Goal: Task Accomplishment & Management: Manage account settings

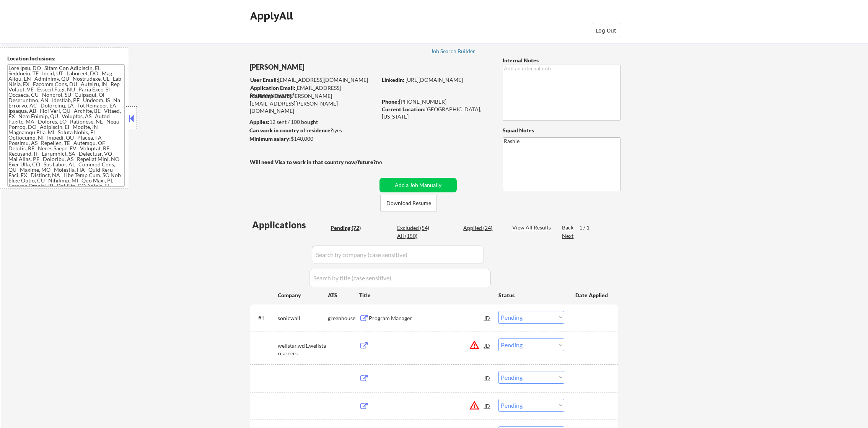
select select ""pending""
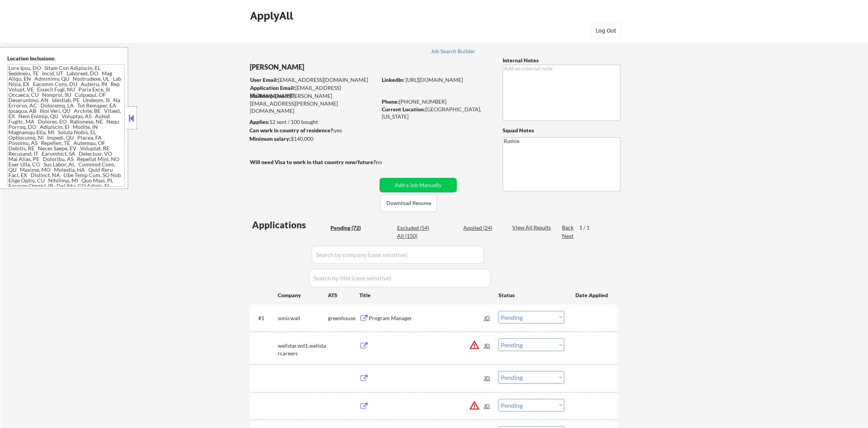
select select ""pending""
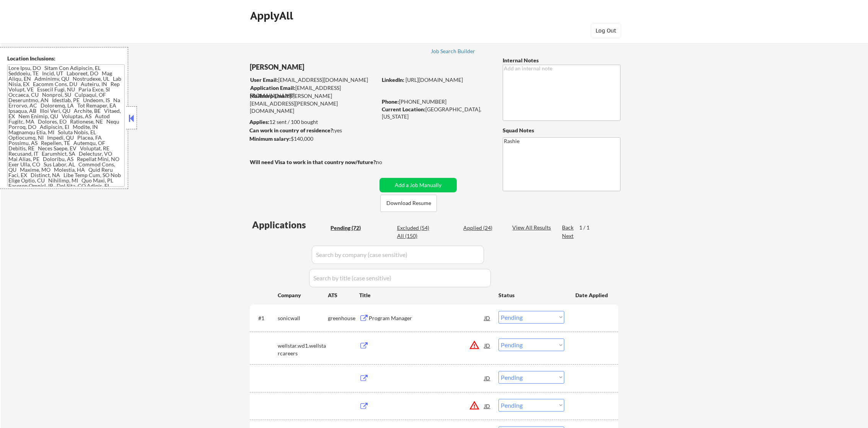
select select ""pending""
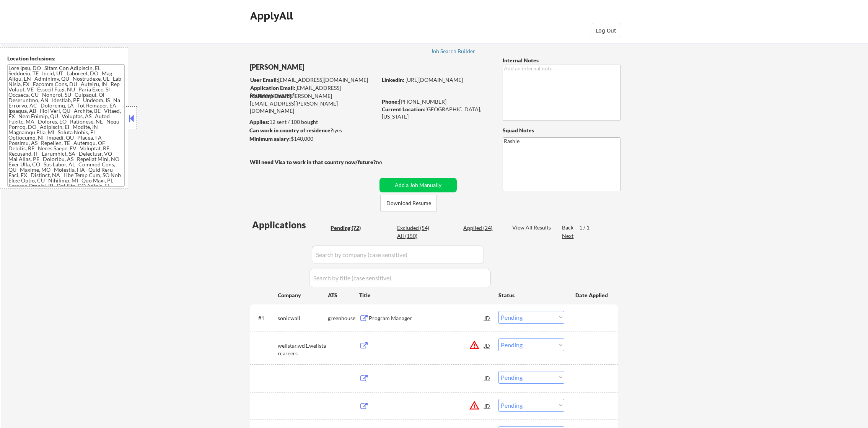
select select ""pending""
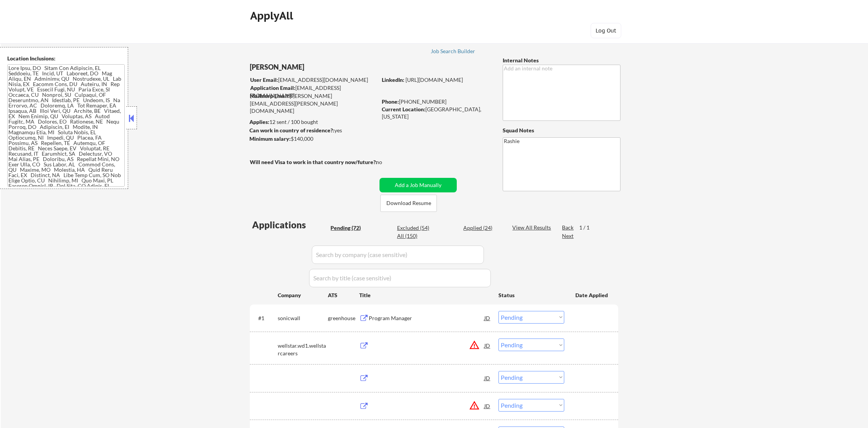
select select ""pending""
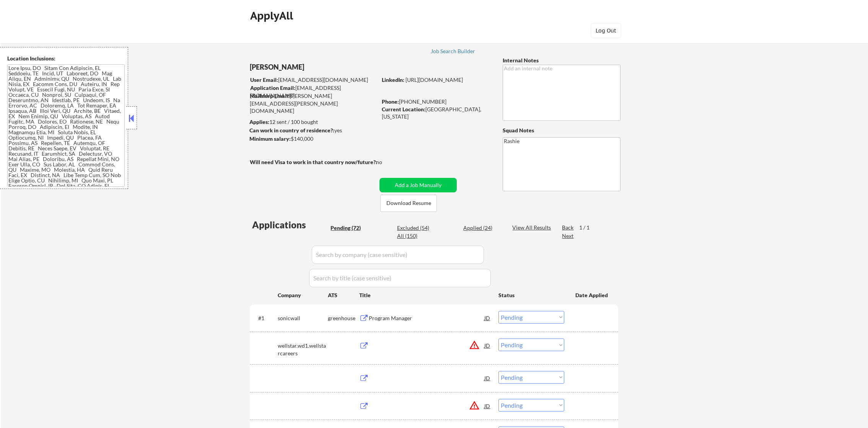
select select ""pending""
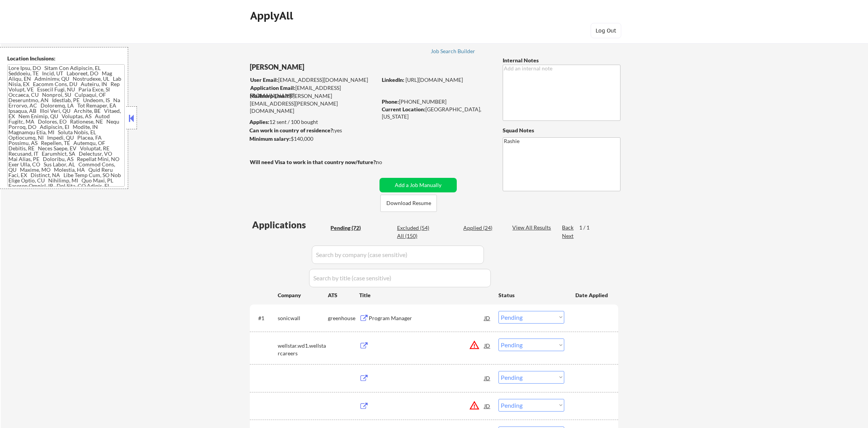
select select ""pending""
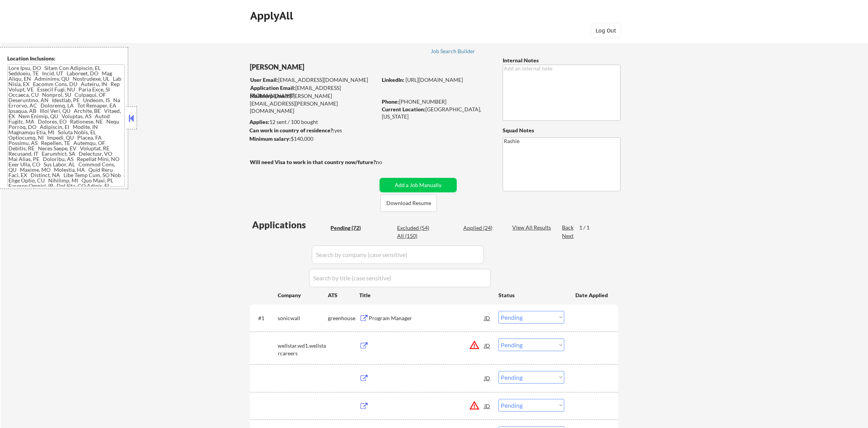
select select ""pending""
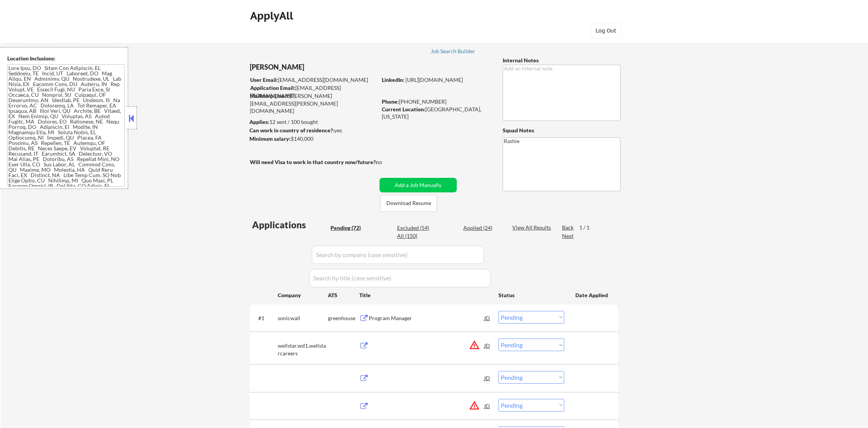
select select ""pending""
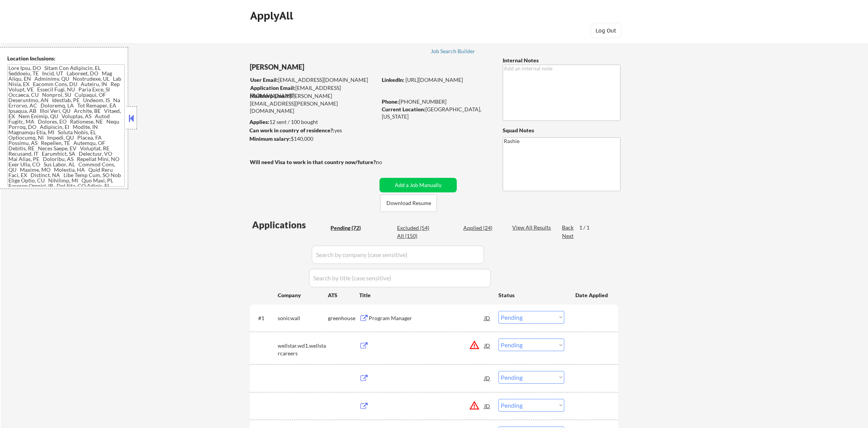
select select ""pending""
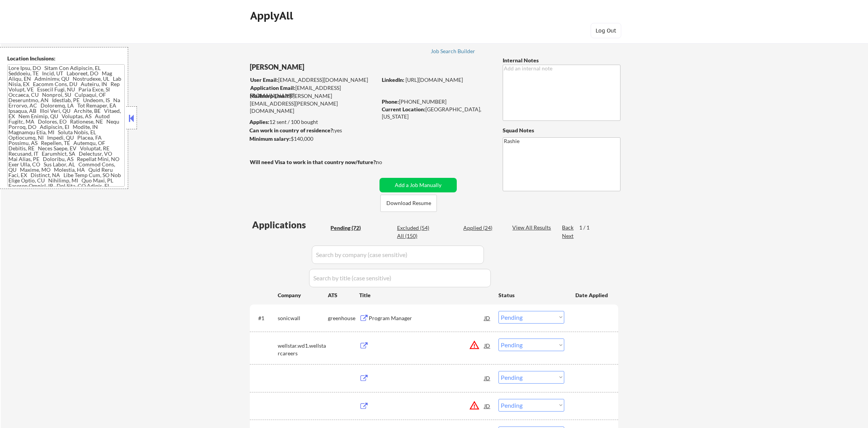
select select ""pending""
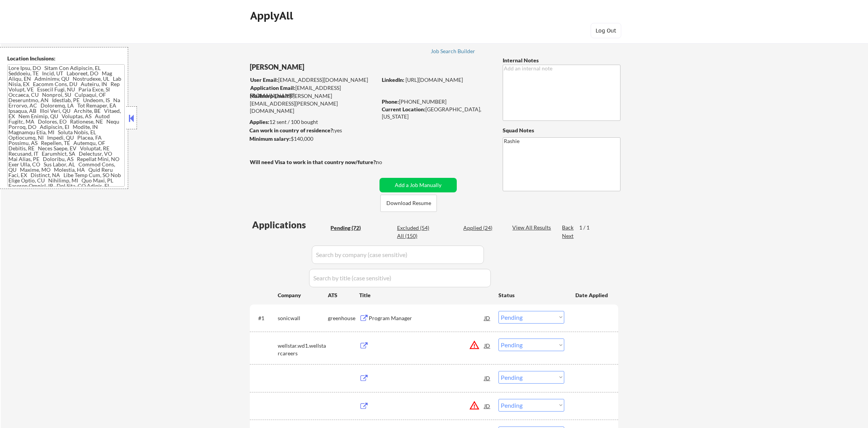
select select ""pending""
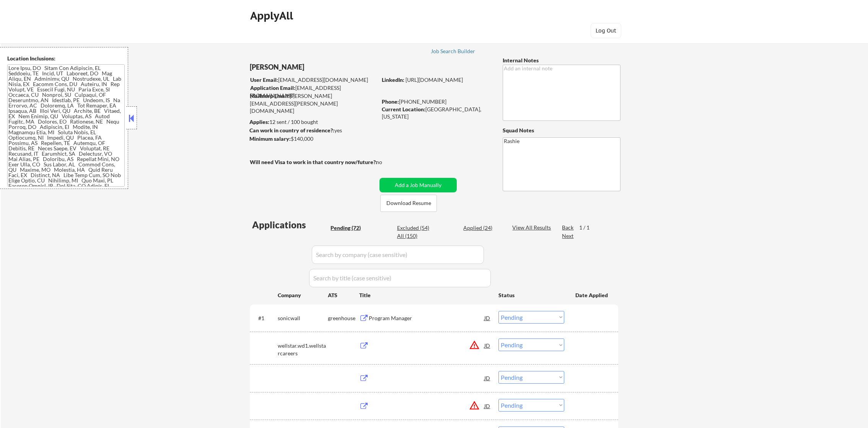
select select ""pending""
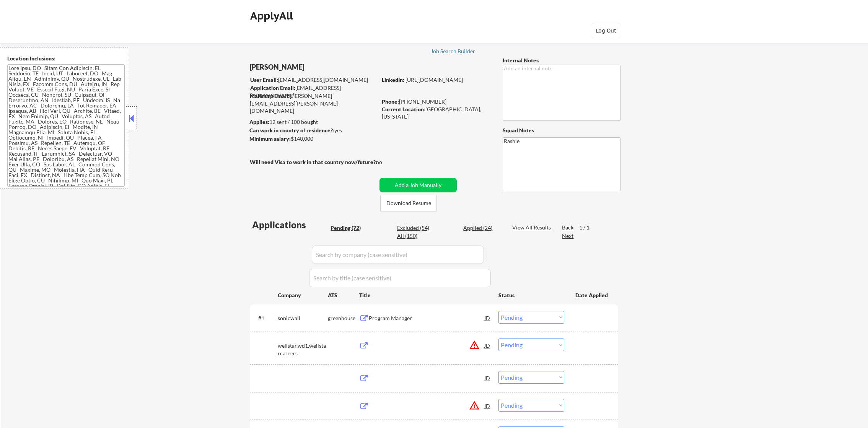
select select ""pending""
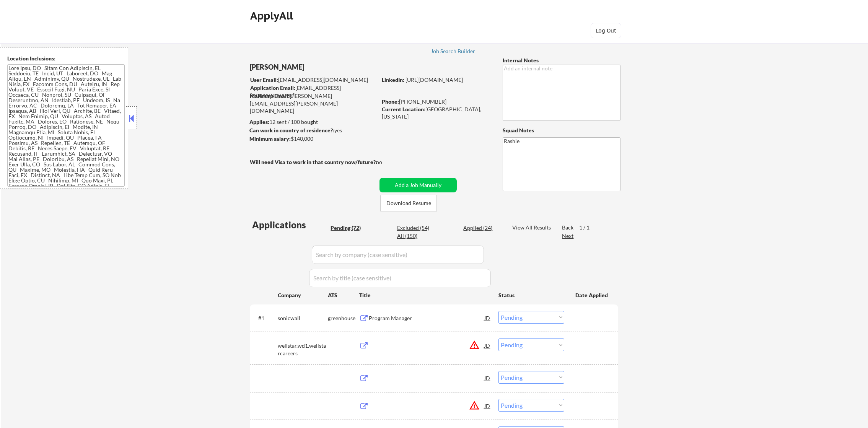
select select ""pending""
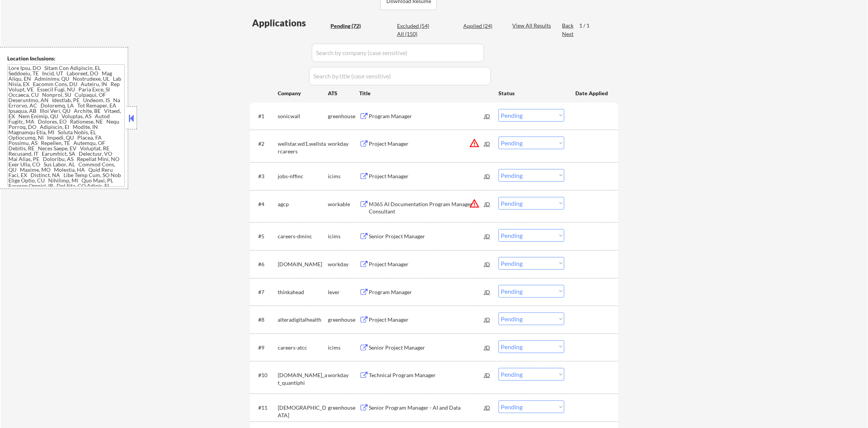
scroll to position [172, 0]
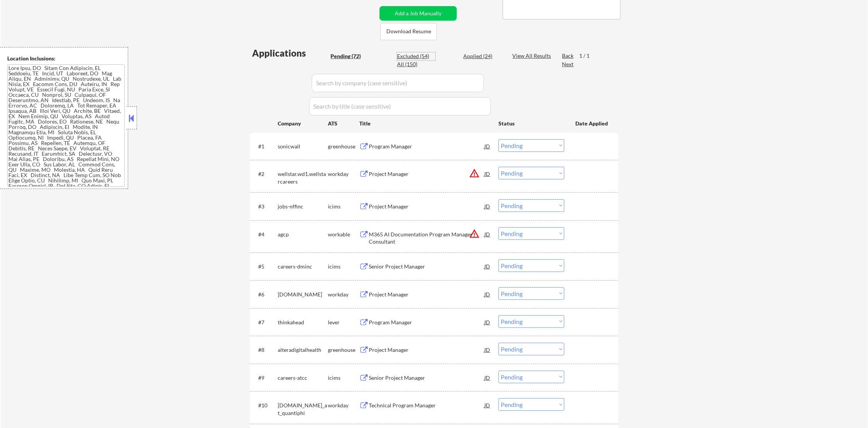
click at [424, 56] on div "Excluded (54)" at bounding box center [416, 56] width 38 height 8
select select ""excluded__expired_""
select select ""excluded__location_""
select select ""excluded""
select select ""excluded__expired_""
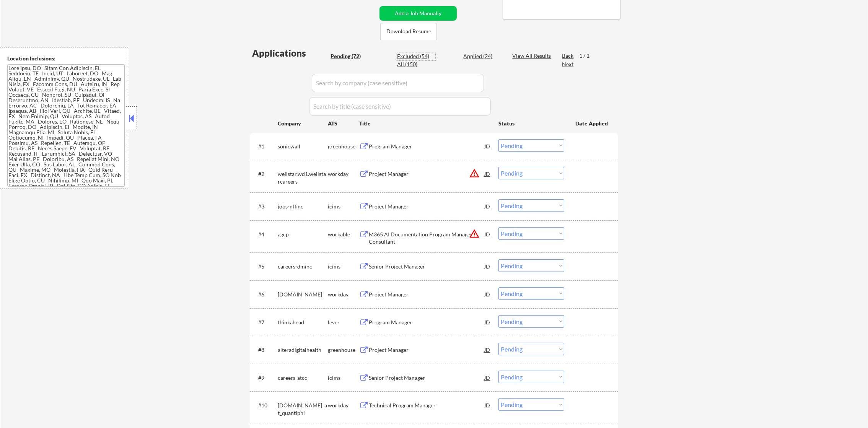
select select ""excluded__expired_""
select select ""excluded""
select select ""excluded__expired_""
select select ""excluded__salary_""
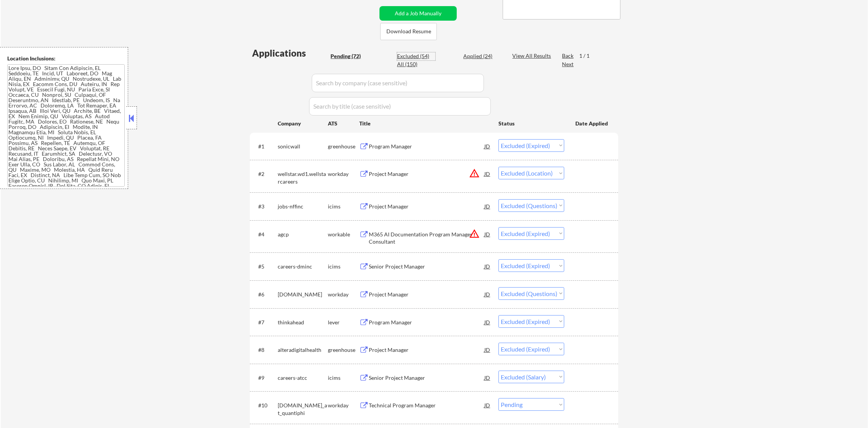
select select ""excluded__expired_""
select select ""excluded""
select select ""excluded__expired_""
select select ""excluded__location_""
select select ""excluded""
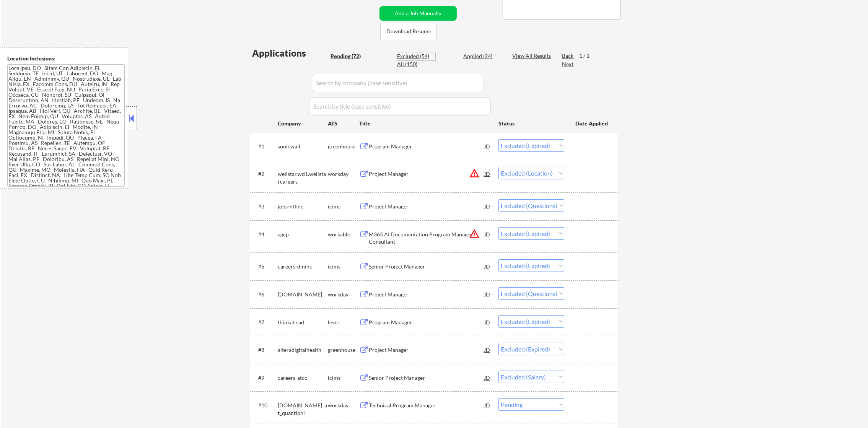
select select ""excluded__expired_""
select select ""excluded__location_""
select select ""excluded__salary_""
select select ""excluded__expired_""
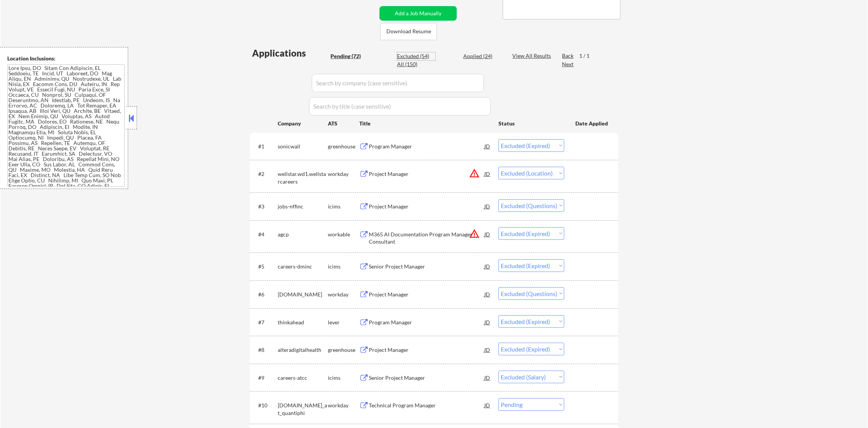
select select ""excluded__location_""
select select ""excluded__expired_""
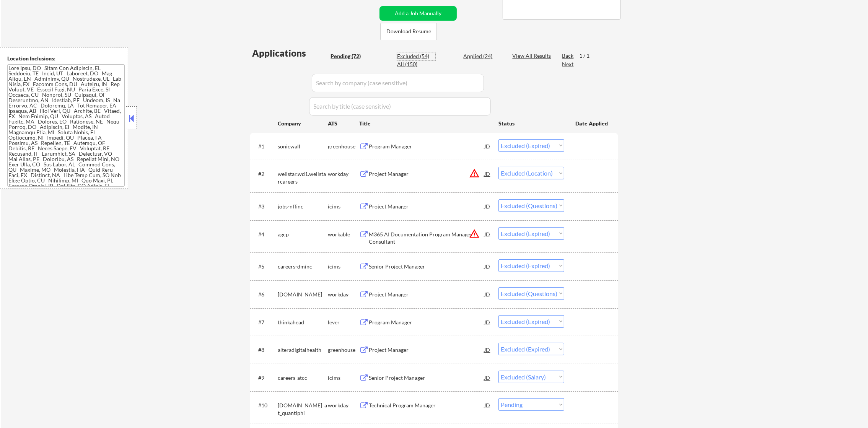
select select ""excluded__location_""
select select ""excluded__expired_""
select select ""excluded__location_""
select select ""excluded__expired_""
select select ""excluded__salary_""
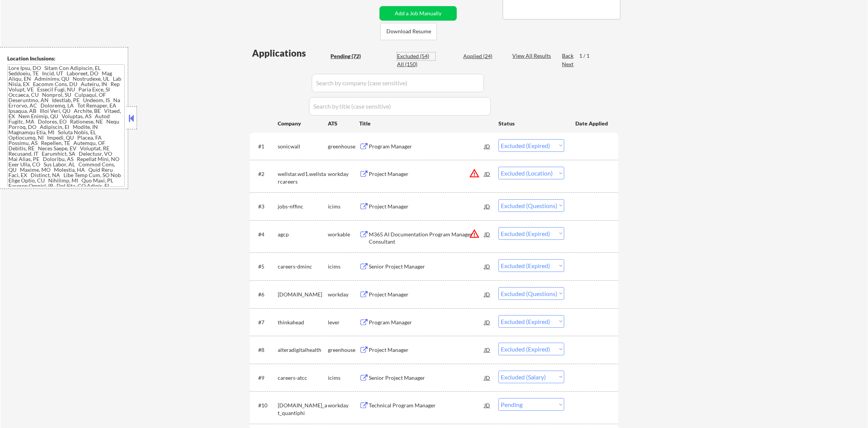
select select ""excluded__salary_""
select select ""excluded__expired_""
select select ""excluded__location_""
select select ""excluded__salary_""
select select ""excluded__expired_""
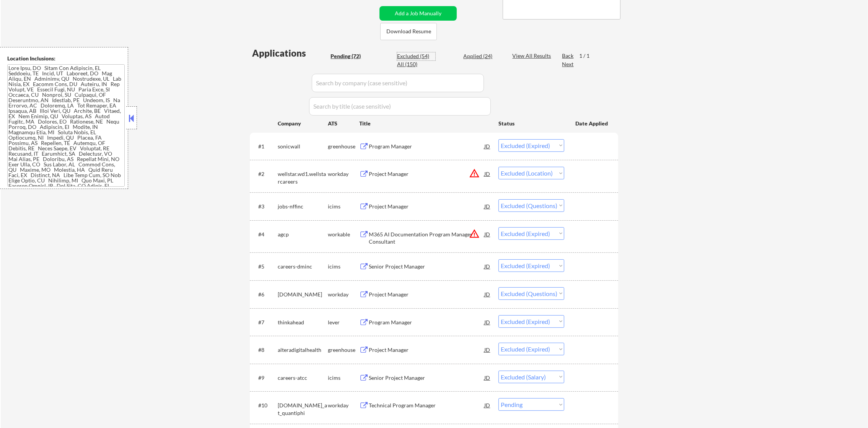
select select ""excluded__expired_""
select select ""excluded__location_""
select select ""excluded""
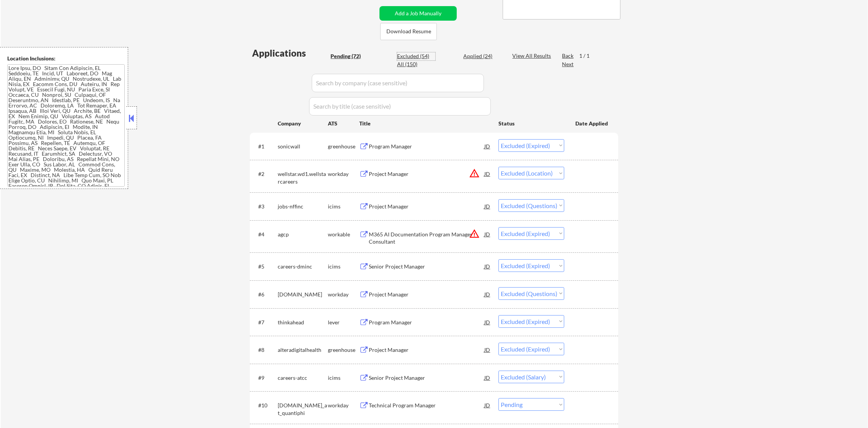
select select ""excluded__expired_""
select select ""excluded__salary_""
select select ""excluded__expired_""
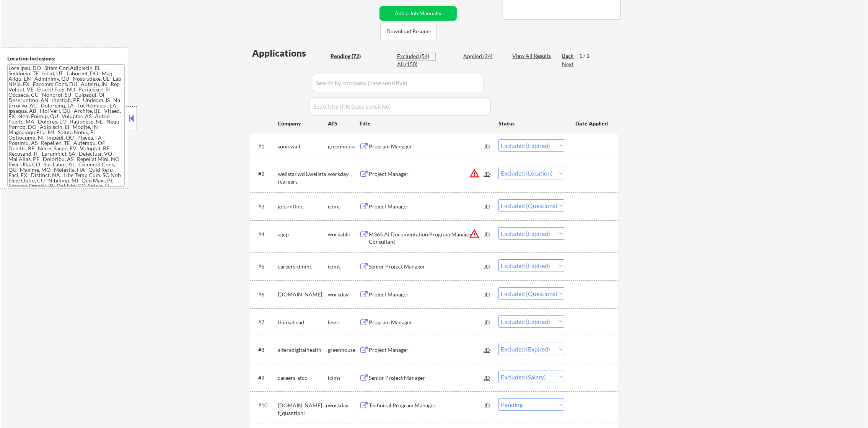
select select ""excluded__location_""
select select ""excluded""
select select ""excluded__salary_""
select select ""excluded__location_""
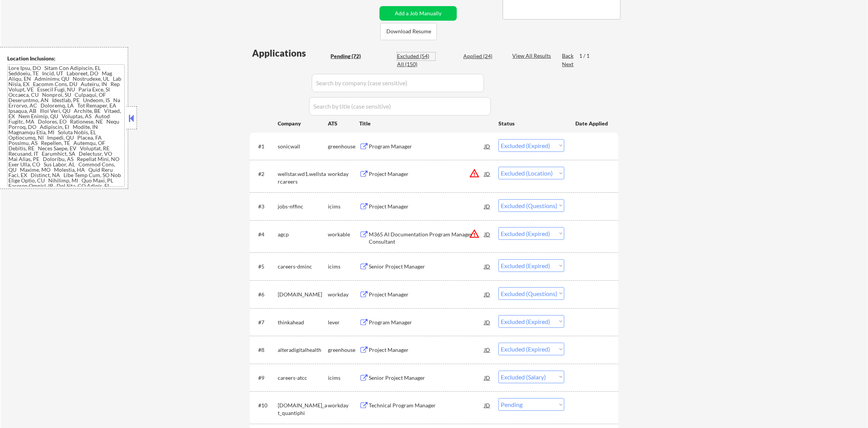
select select ""excluded__salary_""
select select ""excluded__expired_""
select select ""excluded__salary_""
select select ""excluded__expired_""
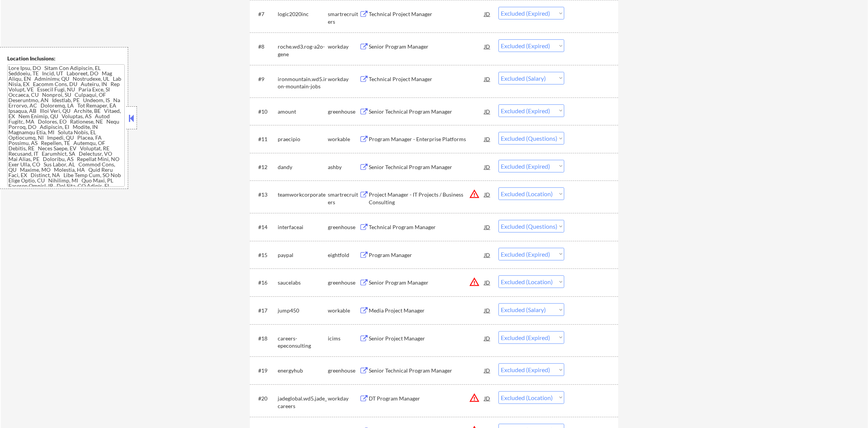
scroll to position [478, 0]
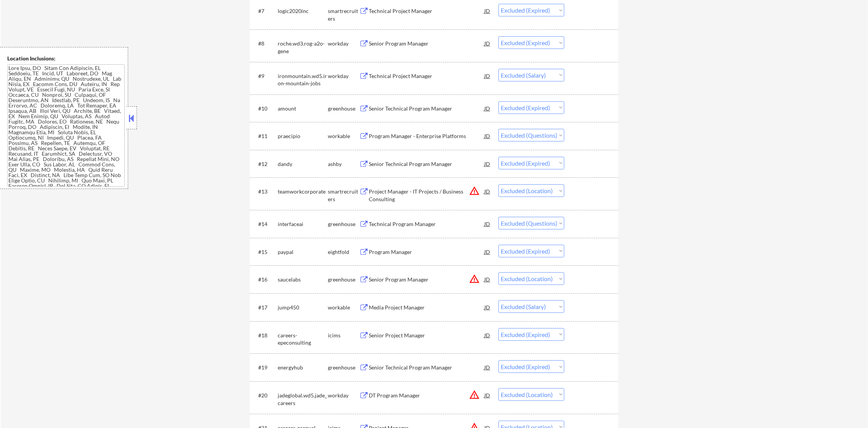
click at [403, 75] on div "Technical Project Manager" at bounding box center [427, 76] width 116 height 8
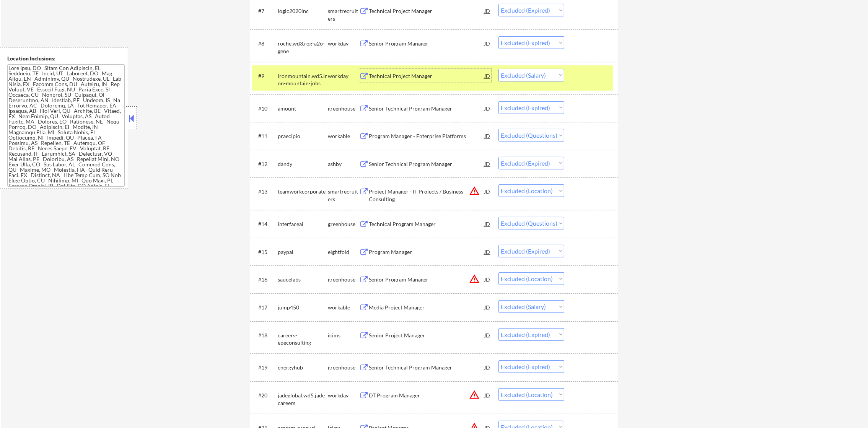
click at [519, 69] on select "Choose an option... Pending Applied Excluded (Questions) Excluded (Expired) Exc…" at bounding box center [531, 75] width 66 height 13
click at [273, 84] on div "#9 ironmountain.wd5.iron-mountain-jobs workday Technical Project Manager JD Cho…" at bounding box center [432, 77] width 361 height 25
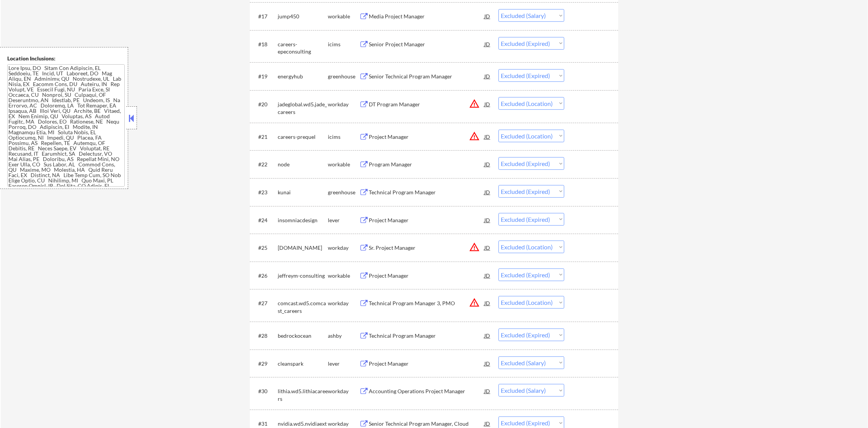
scroll to position [765, 0]
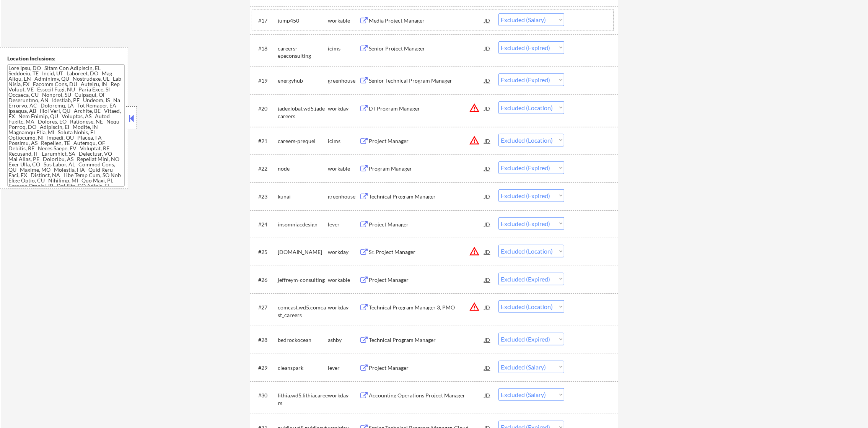
click at [410, 10] on div "#17 jump450 workable Media Project Manager JD Choose an option... Pending Appli…" at bounding box center [432, 20] width 361 height 21
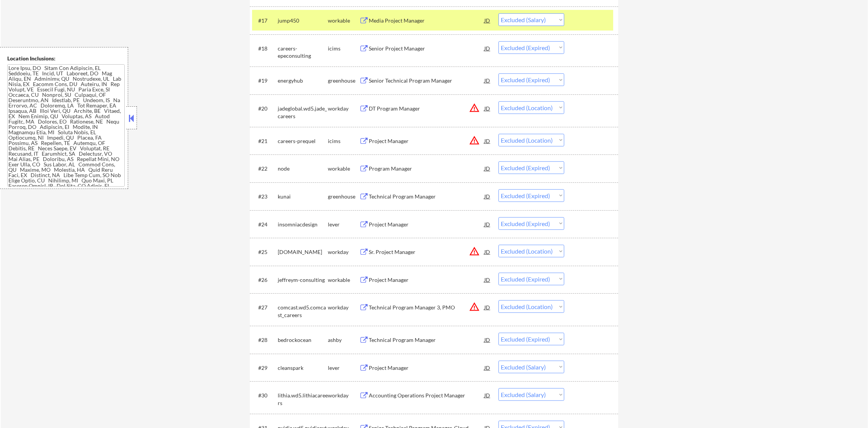
click at [408, 17] on div "Media Project Manager" at bounding box center [427, 21] width 116 height 8
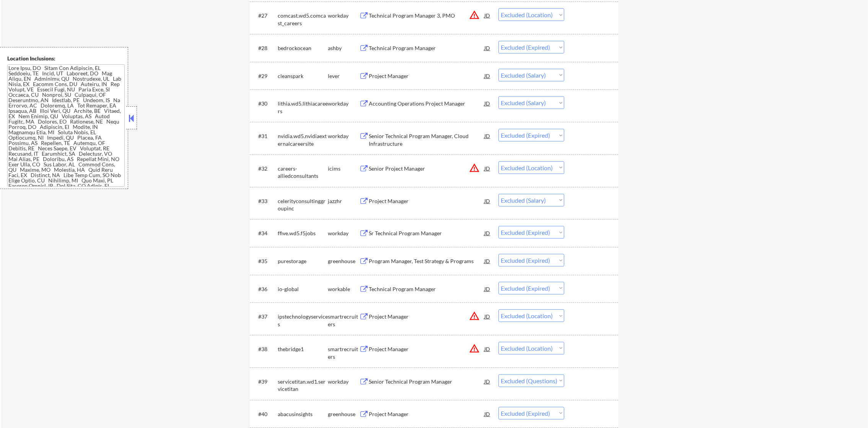
scroll to position [1071, 0]
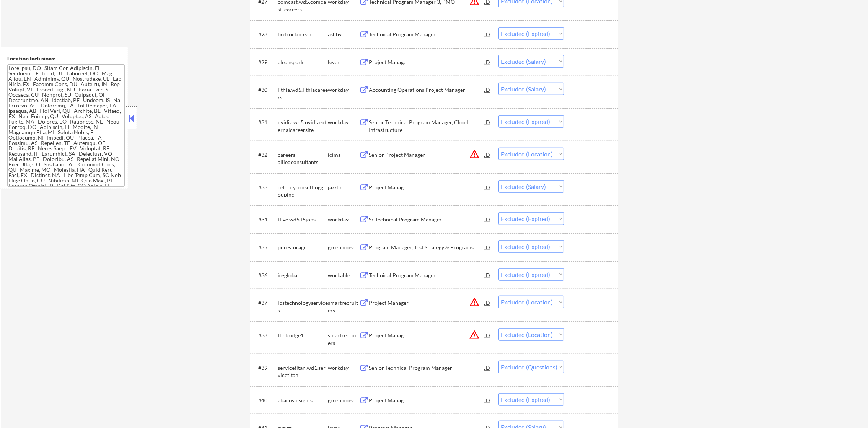
click at [387, 65] on div "Project Manager" at bounding box center [427, 63] width 116 height 8
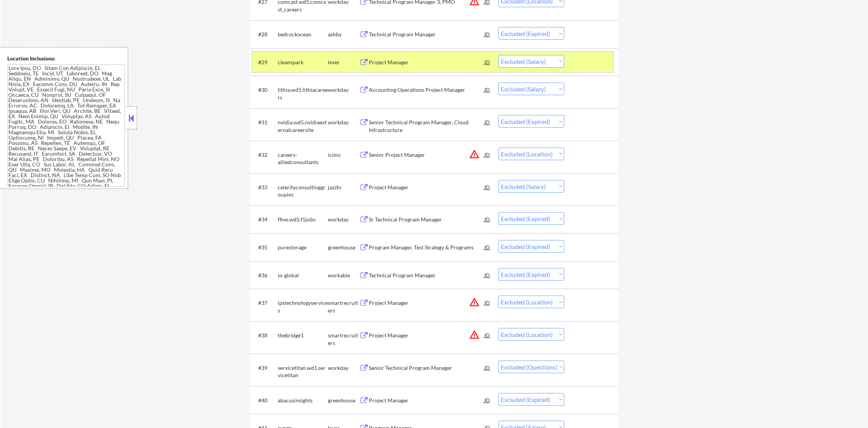
click at [283, 63] on div "cleanspark" at bounding box center [303, 63] width 50 height 8
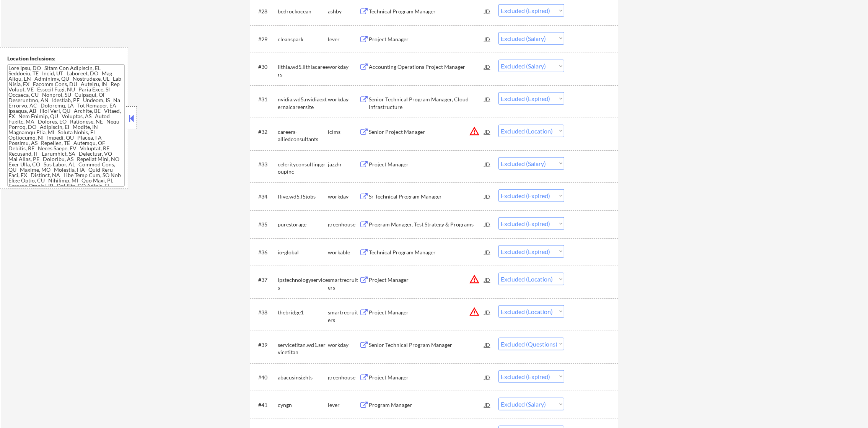
scroll to position [1128, 0]
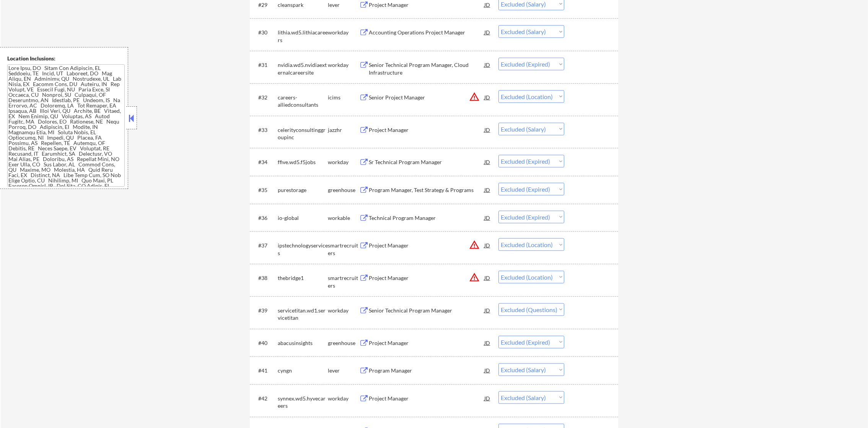
click at [400, 40] on div "#30 lithia.wd5.lithiacareers workday Accounting Operations Project Manager JD C…" at bounding box center [432, 34] width 361 height 25
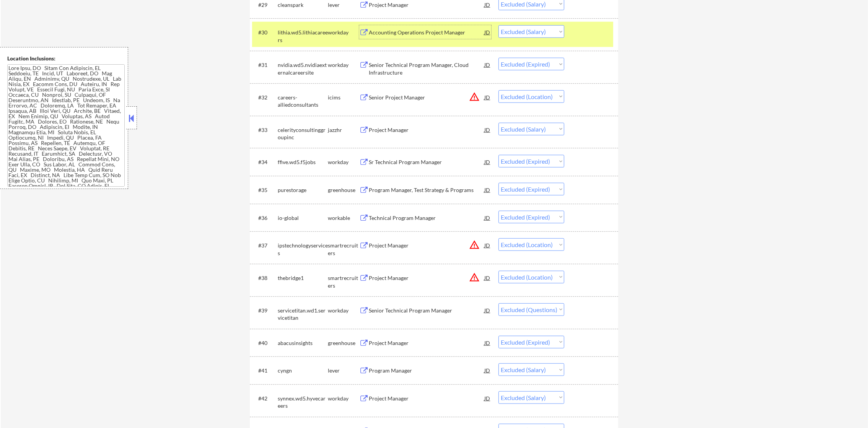
click at [448, 32] on div "Accounting Operations Project Manager" at bounding box center [427, 33] width 116 height 8
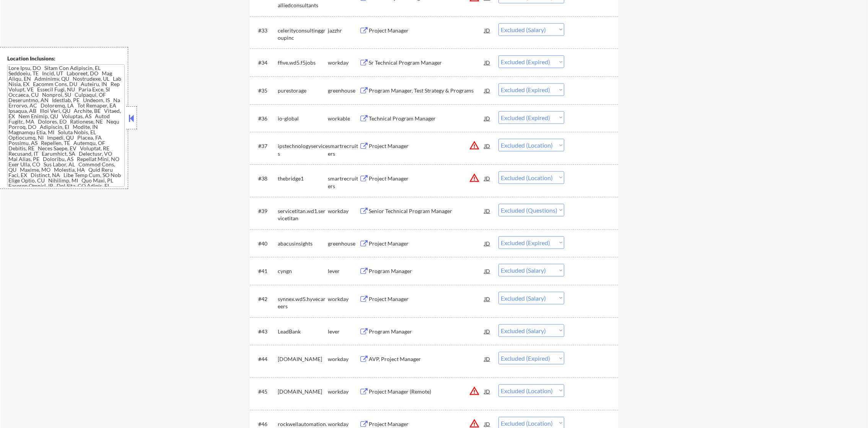
scroll to position [1243, 0]
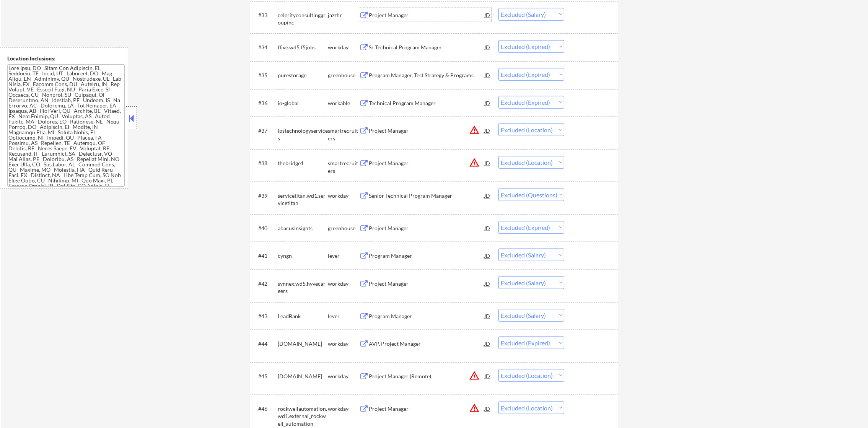
click at [422, 12] on div "Project Manager" at bounding box center [427, 15] width 116 height 8
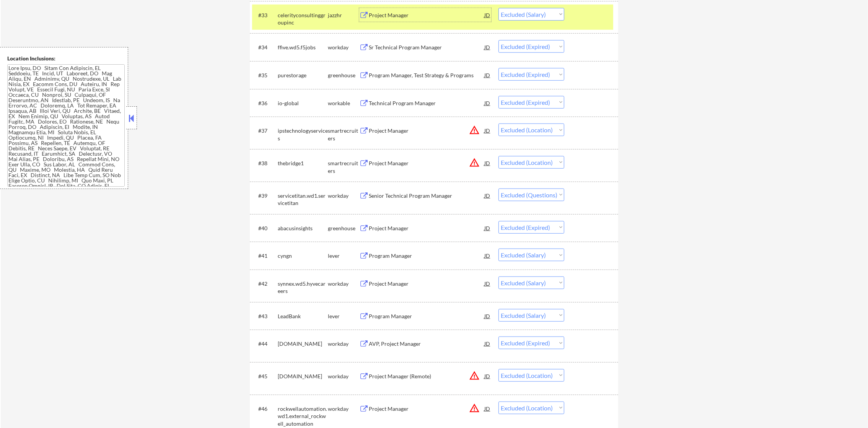
click at [322, 17] on div "celerityconsultinggroupinc" at bounding box center [303, 18] width 50 height 15
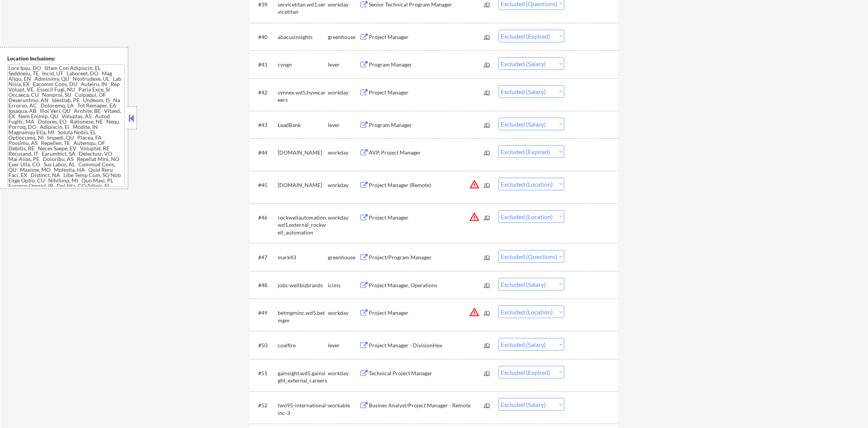
scroll to position [1472, 0]
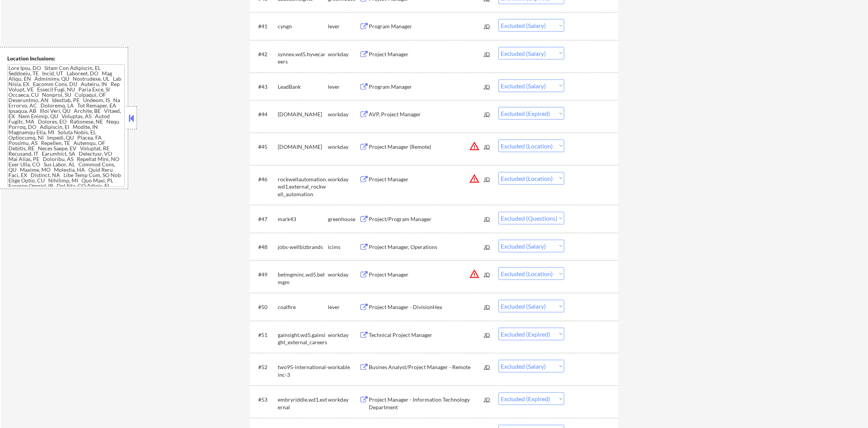
click at [411, 34] on div "#41 cyngn lever Program Manager JD Choose an option... Pending Applied Excluded…" at bounding box center [432, 26] width 361 height 21
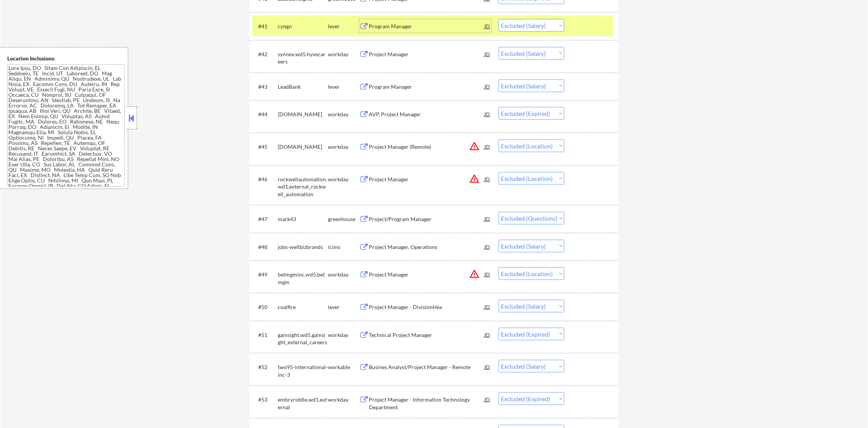
click at [416, 23] on div "Program Manager" at bounding box center [427, 27] width 116 height 8
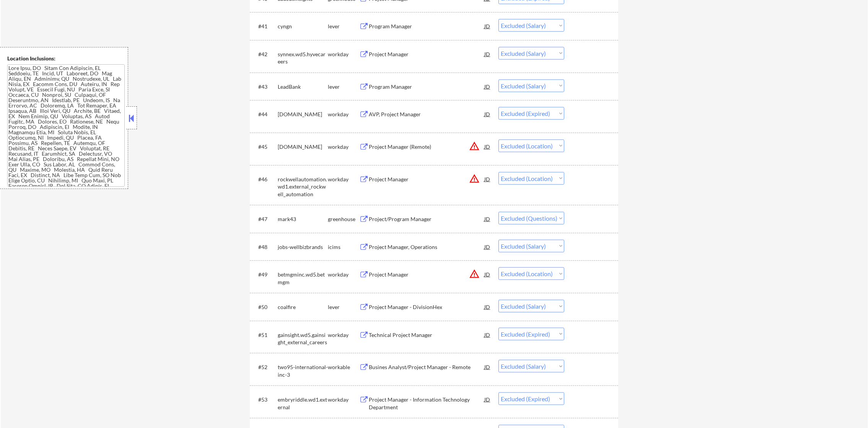
click at [424, 25] on div "Program Manager" at bounding box center [427, 27] width 116 height 8
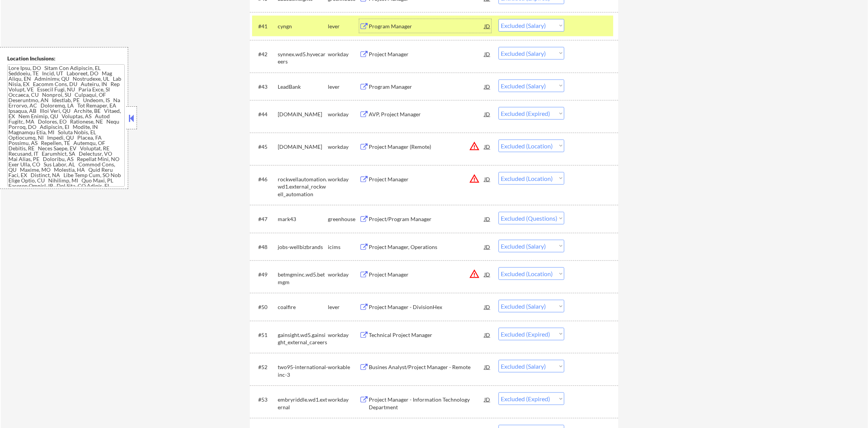
click at [541, 27] on select "Choose an option... Pending Applied Excluded (Questions) Excluded (Expired) Exc…" at bounding box center [531, 25] width 66 height 13
click at [498, 19] on select "Choose an option... Pending Applied Excluded (Questions) Excluded (Expired) Exc…" at bounding box center [531, 25] width 66 height 13
click at [288, 27] on div "cyngn" at bounding box center [303, 27] width 50 height 8
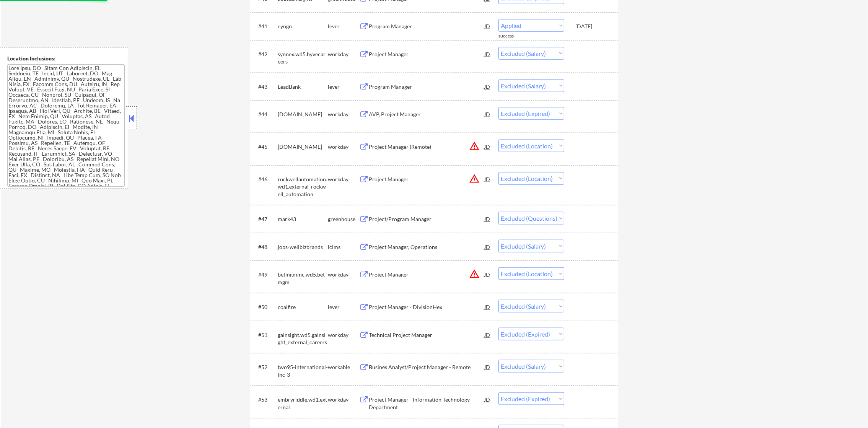
scroll to position [1453, 0]
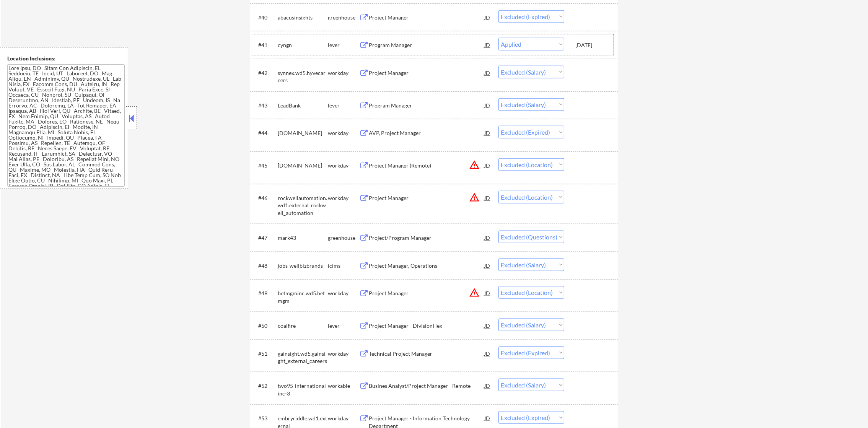
click at [428, 76] on div "Project Manager" at bounding box center [427, 73] width 116 height 8
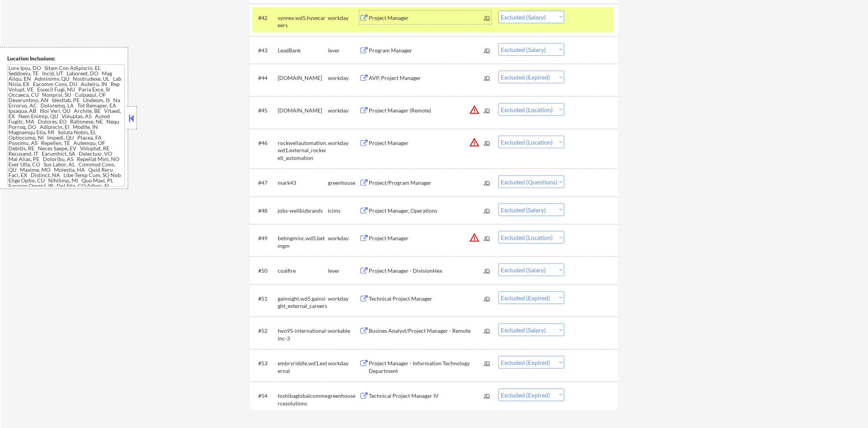
scroll to position [1511, 0]
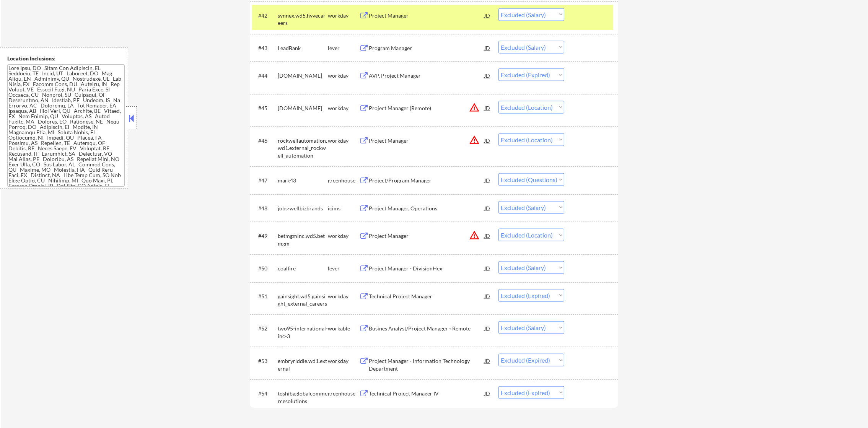
select select ""excluded__salary_""
select select ""excluded__expired_""
select select ""excluded__location_""
select select ""excluded""
select select ""excluded__salary_""
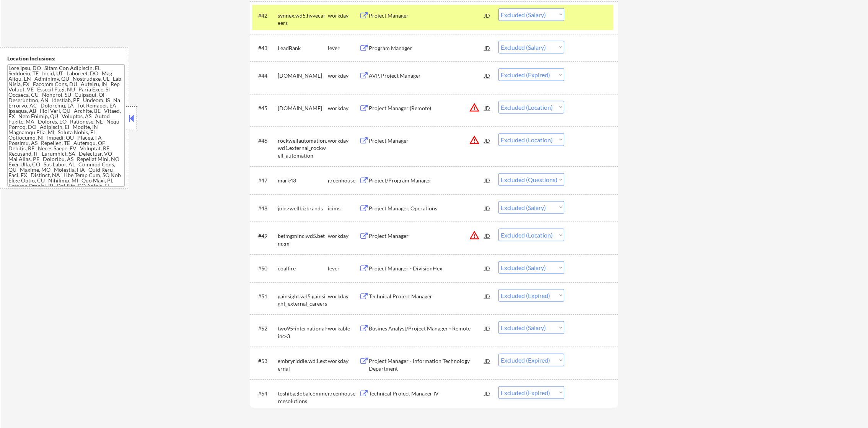
select select ""excluded__location_""
select select ""excluded__salary_""
select select ""excluded__expired_""
select select ""excluded__salary_""
select select ""excluded__expired_""
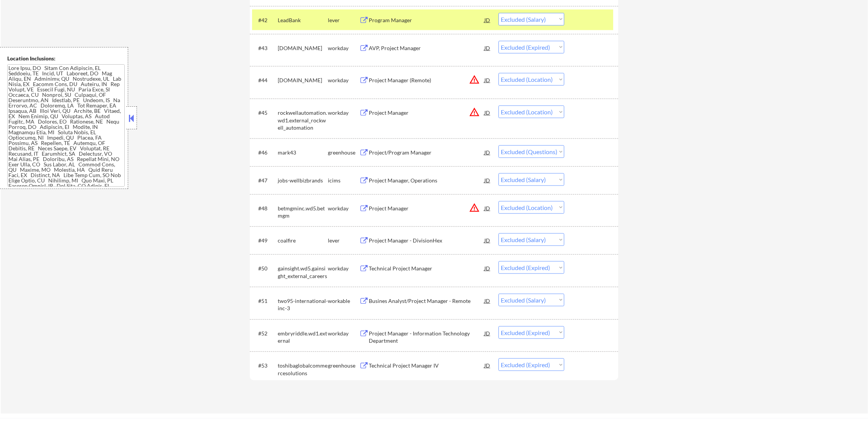
click at [513, 10] on div "#42 LeadBank lever Program Manager JD Choose an option... Pending Applied Exclu…" at bounding box center [432, 20] width 361 height 21
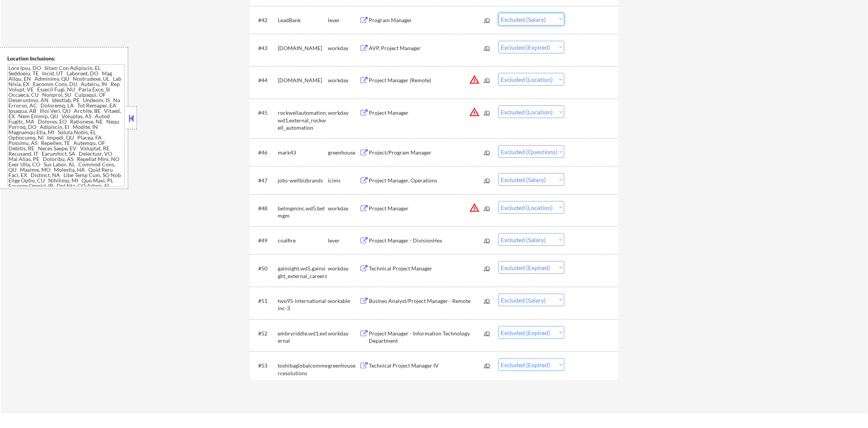
click at [514, 18] on select "Choose an option... Pending Applied Excluded (Questions) Excluded (Expired) Exc…" at bounding box center [531, 19] width 66 height 13
select select ""excluded""
click at [498, 13] on select "Choose an option... Pending Applied Excluded (Questions) Excluded (Expired) Exc…" at bounding box center [531, 19] width 66 height 13
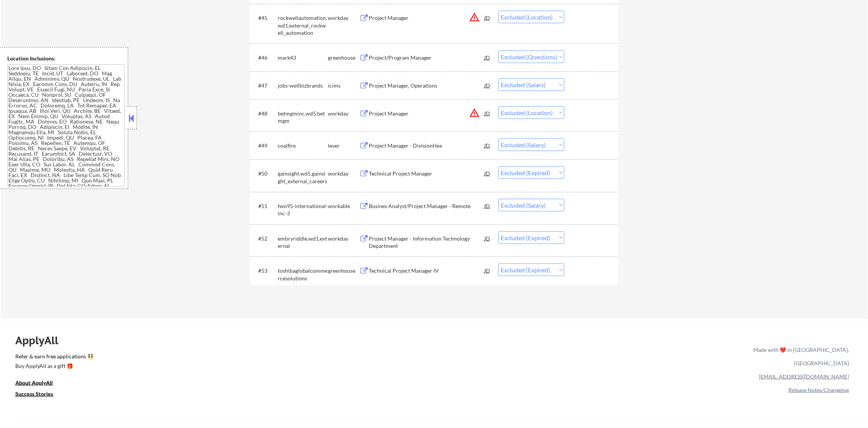
scroll to position [1606, 0]
click at [399, 205] on div "Busines Analyst/Project Manager - Remote" at bounding box center [427, 206] width 116 height 8
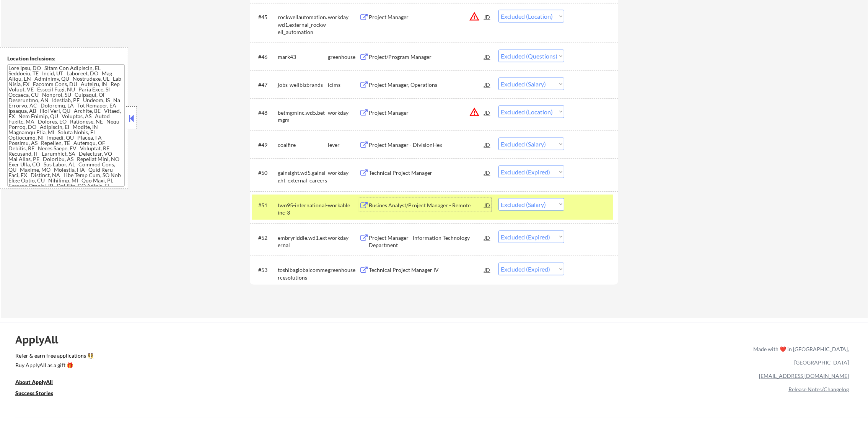
click at [291, 204] on div "two95-international-inc-3" at bounding box center [303, 209] width 50 height 15
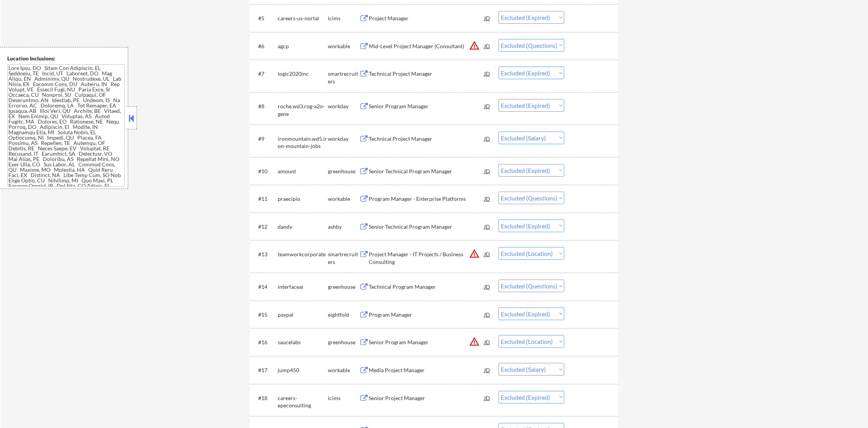
scroll to position [0, 0]
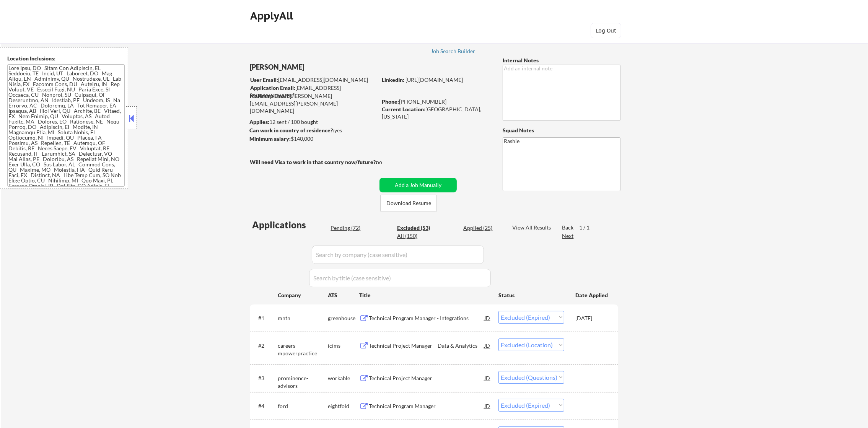
click at [360, 225] on div "Pending (72)" at bounding box center [349, 228] width 38 height 8
select select ""pending""
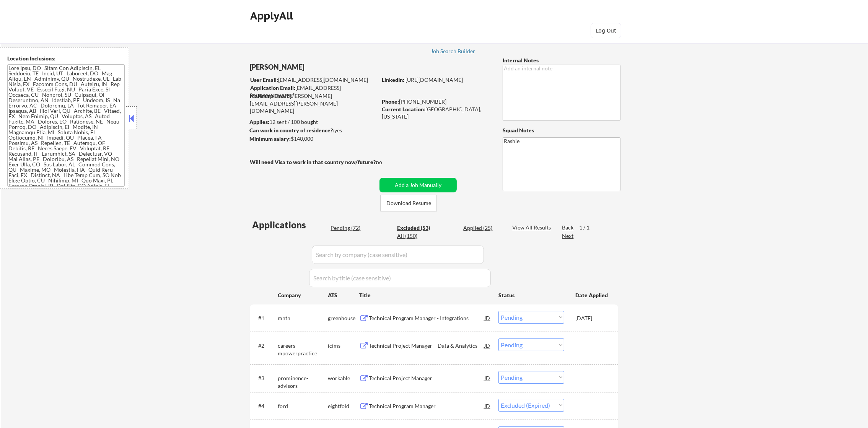
select select ""pending""
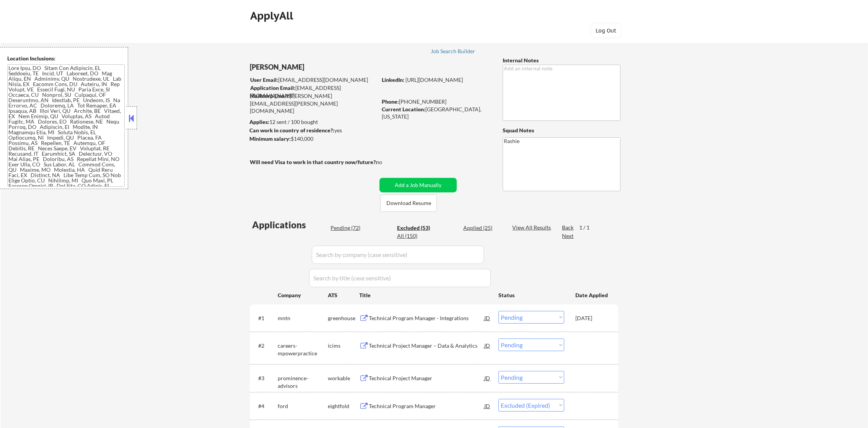
select select ""pending""
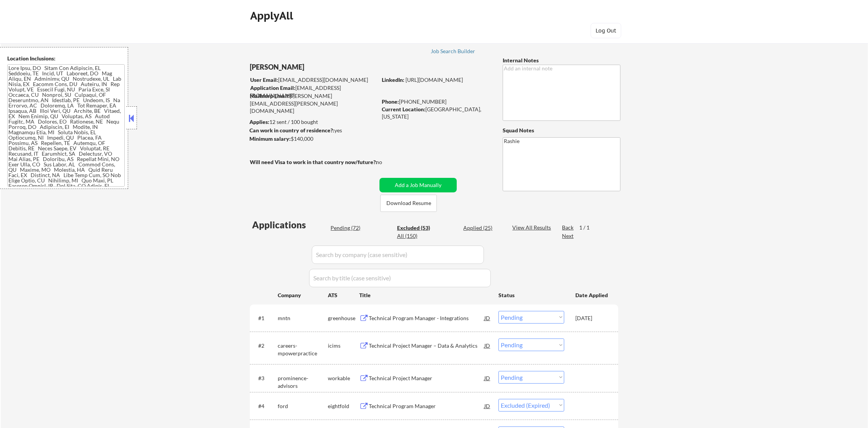
select select ""pending""
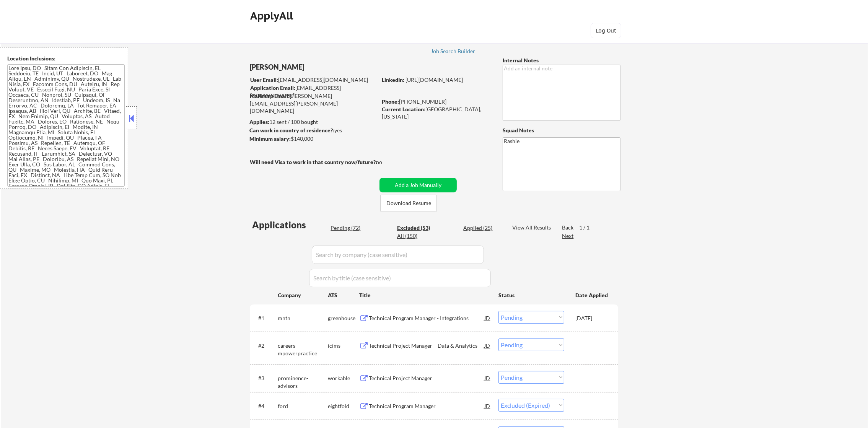
select select ""pending""
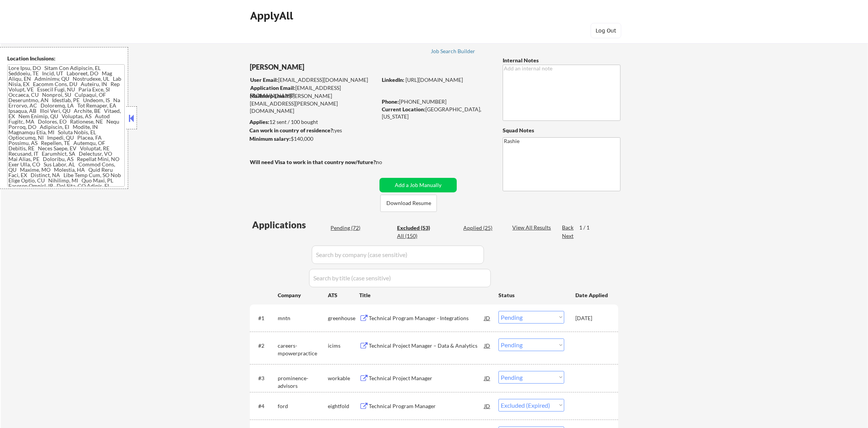
select select ""pending""
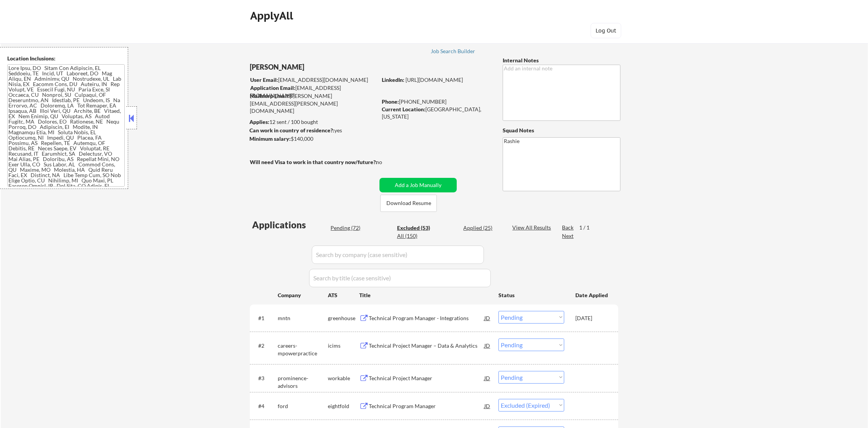
select select ""pending""
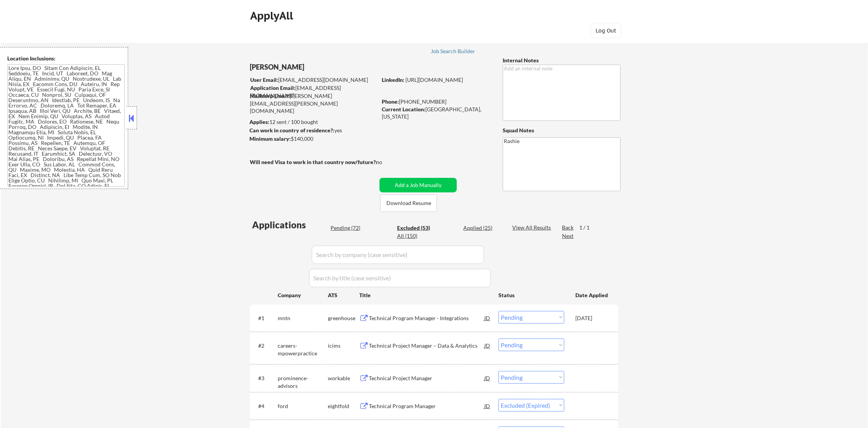
select select ""pending""
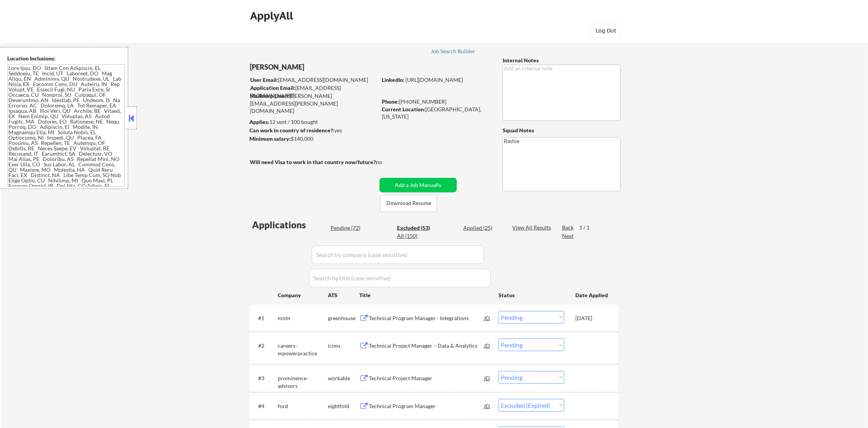
select select ""pending""
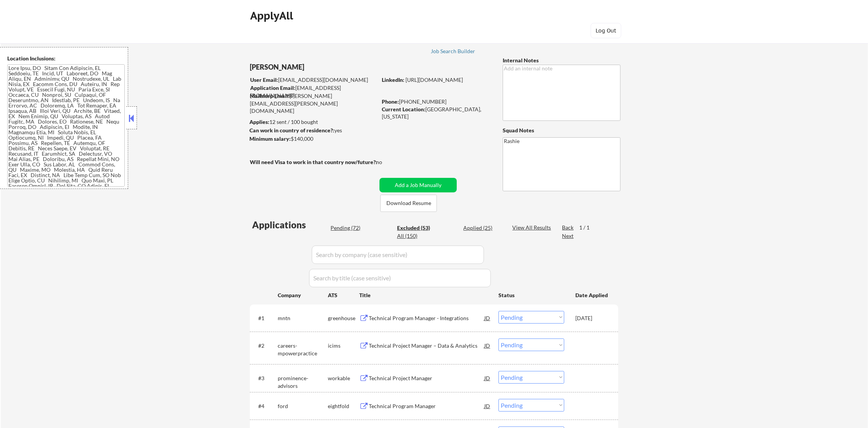
select select ""pending""
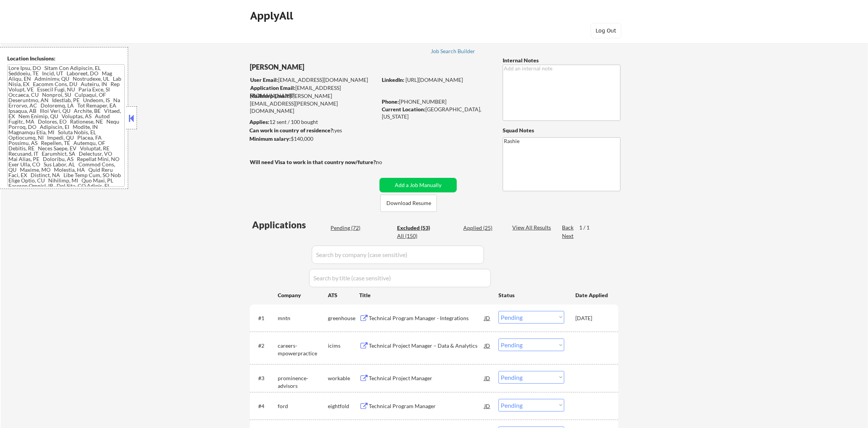
select select ""pending""
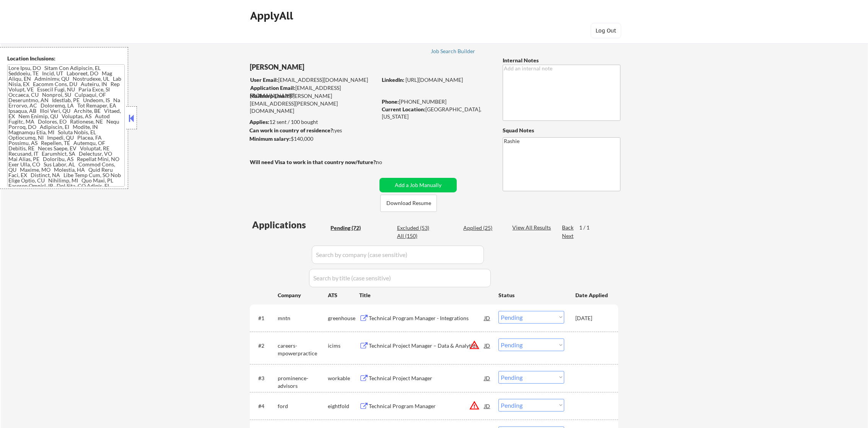
click at [348, 231] on div "Pending (72)" at bounding box center [349, 228] width 38 height 8
click at [347, 227] on div "Pending (72)" at bounding box center [349, 228] width 38 height 8
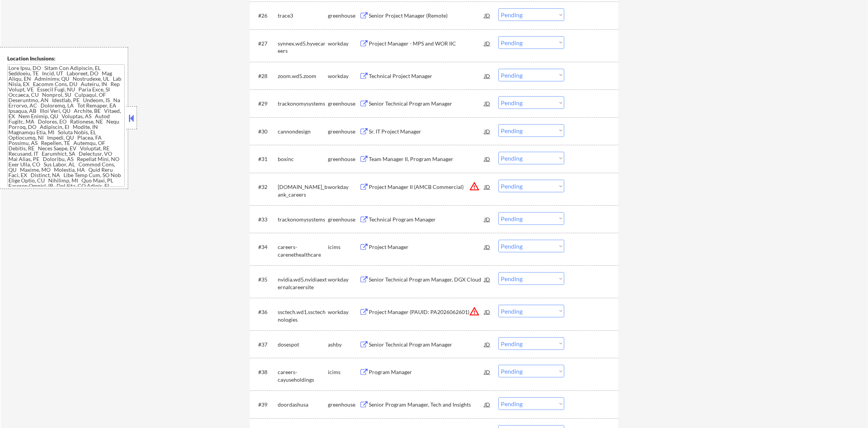
scroll to position [2213, 0]
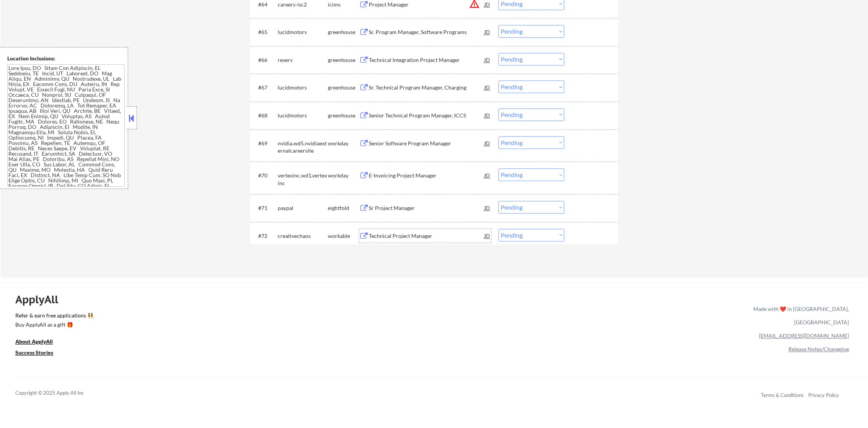
click at [395, 234] on div "Technical Project Manager" at bounding box center [427, 236] width 116 height 8
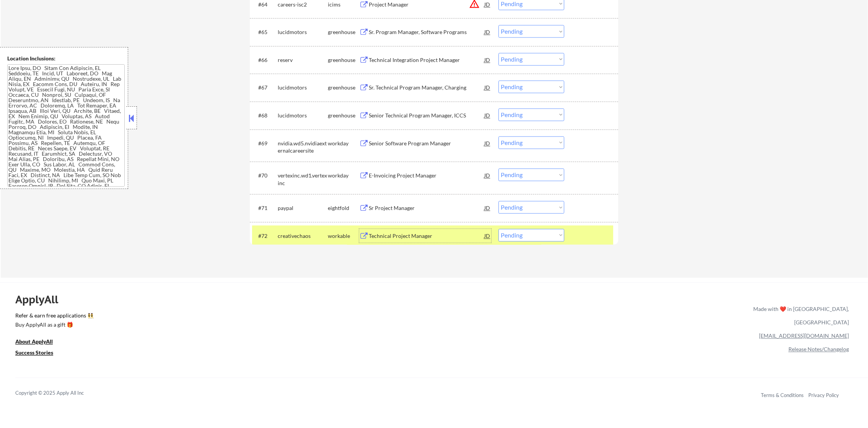
click at [526, 238] on select "Choose an option... Pending Applied Excluded (Questions) Excluded (Expired) Exc…" at bounding box center [531, 235] width 66 height 13
select select ""applied""
click at [498, 229] on select "Choose an option... Pending Applied Excluded (Questions) Excluded (Expired) Exc…" at bounding box center [531, 235] width 66 height 13
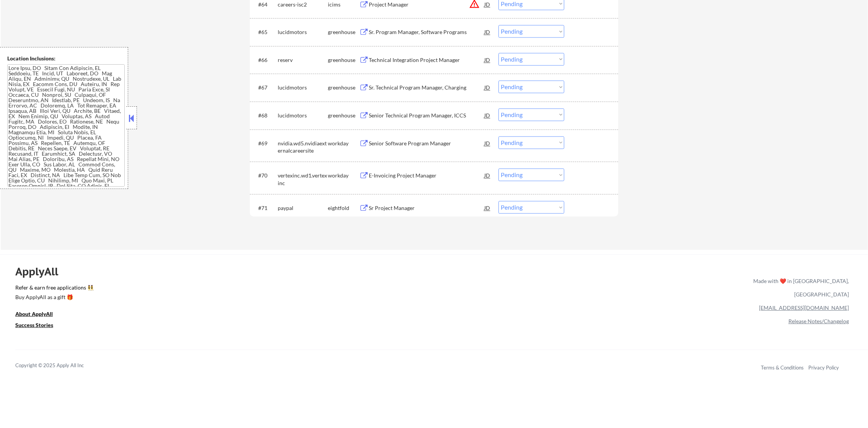
click at [415, 211] on div "Sr Project Manager" at bounding box center [427, 208] width 116 height 8
